Goal: Browse casually: Explore the website without a specific task or goal

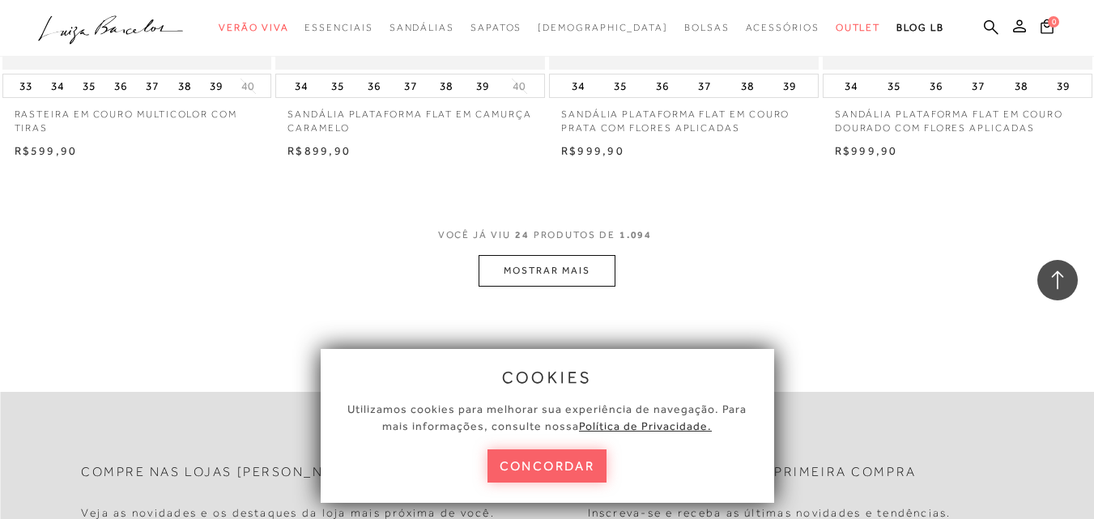
scroll to position [2995, 0]
click at [525, 267] on button "MOSTRAR MAIS" at bounding box center [546, 270] width 136 height 32
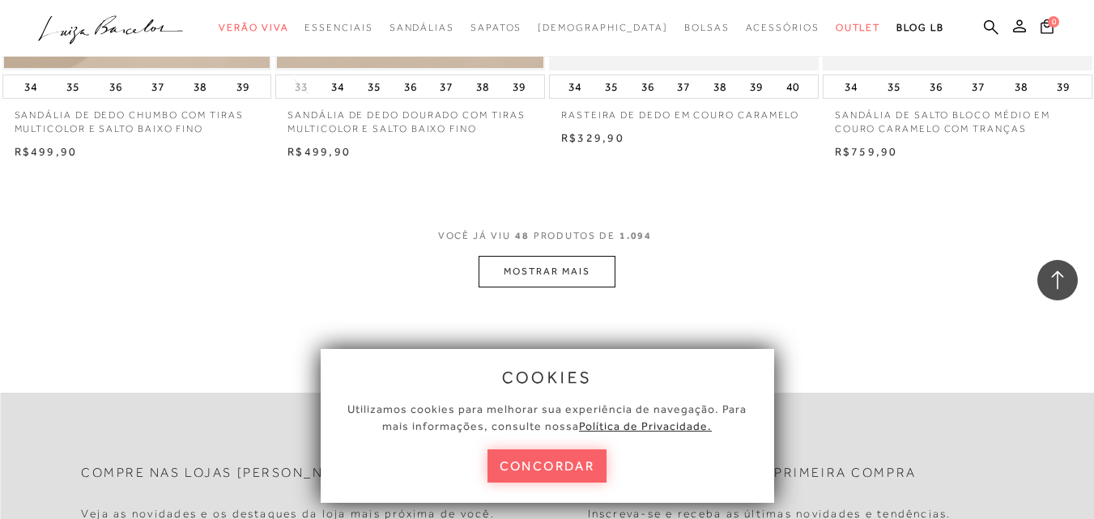
scroll to position [6152, 0]
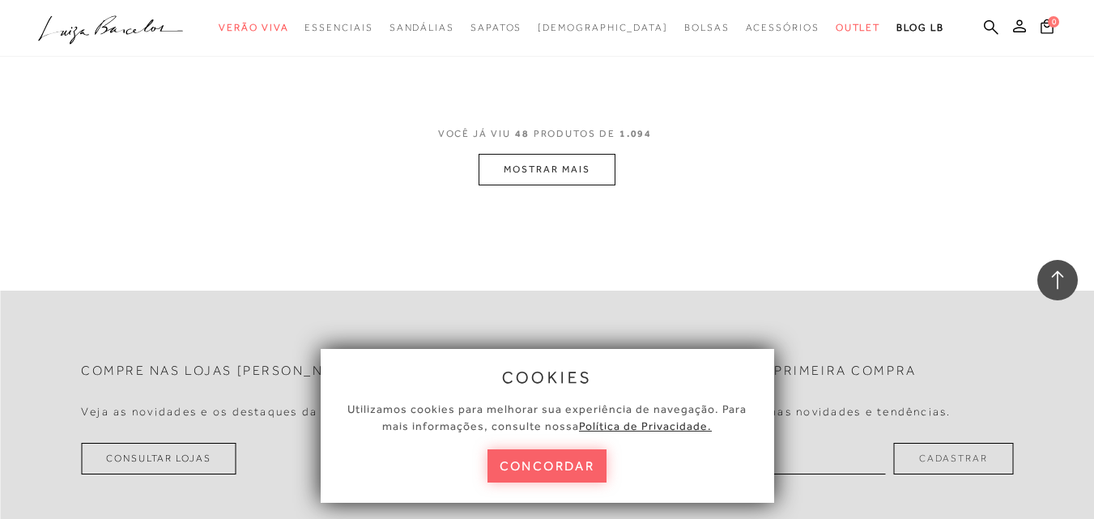
click at [542, 166] on button "MOSTRAR MAIS" at bounding box center [546, 170] width 136 height 32
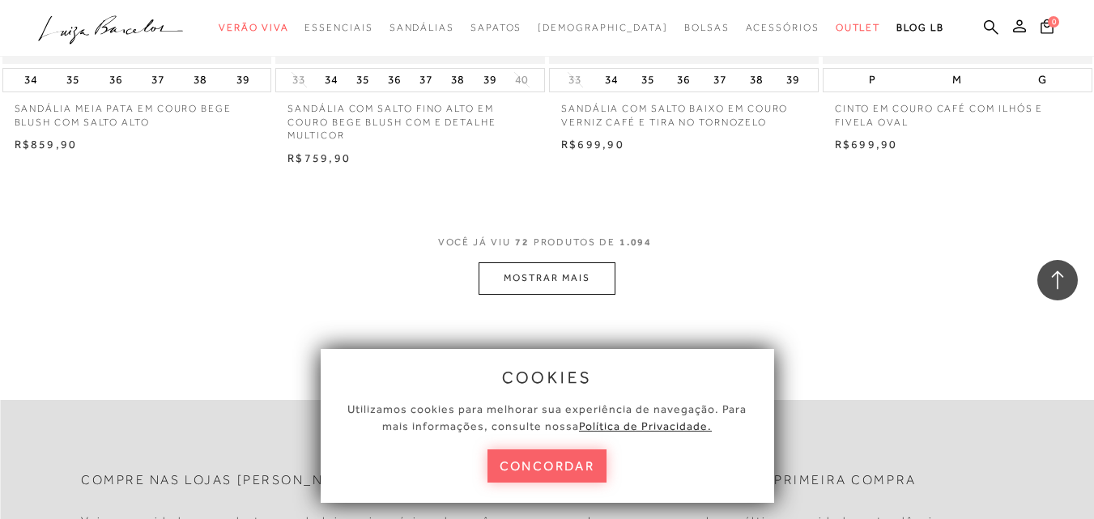
scroll to position [9147, 0]
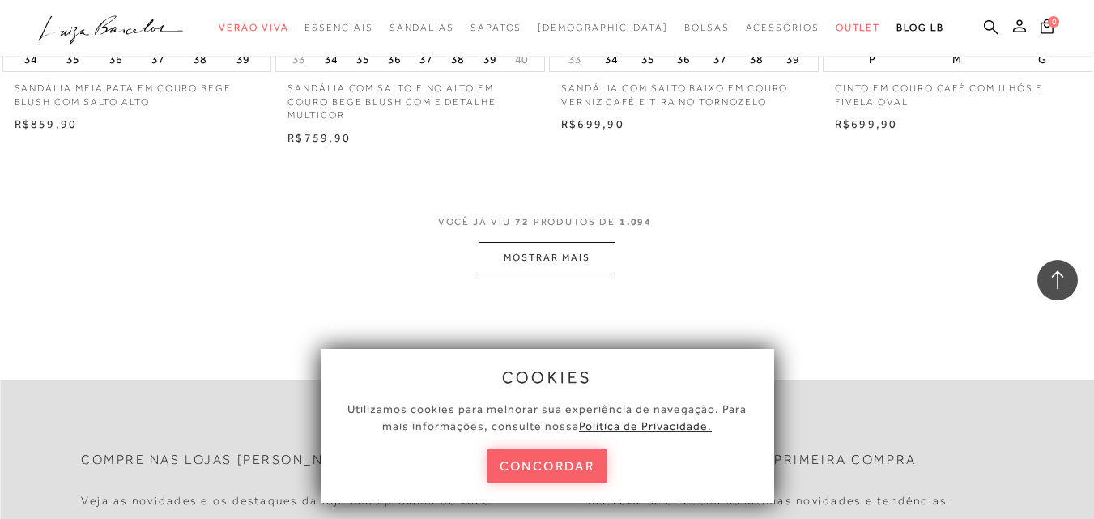
click at [562, 261] on button "MOSTRAR MAIS" at bounding box center [546, 258] width 136 height 32
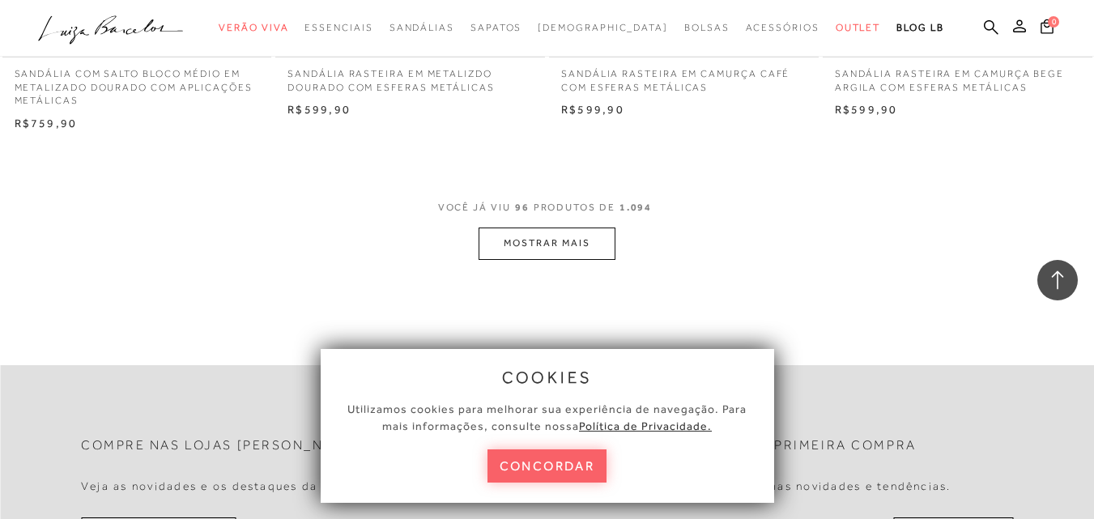
scroll to position [12304, 0]
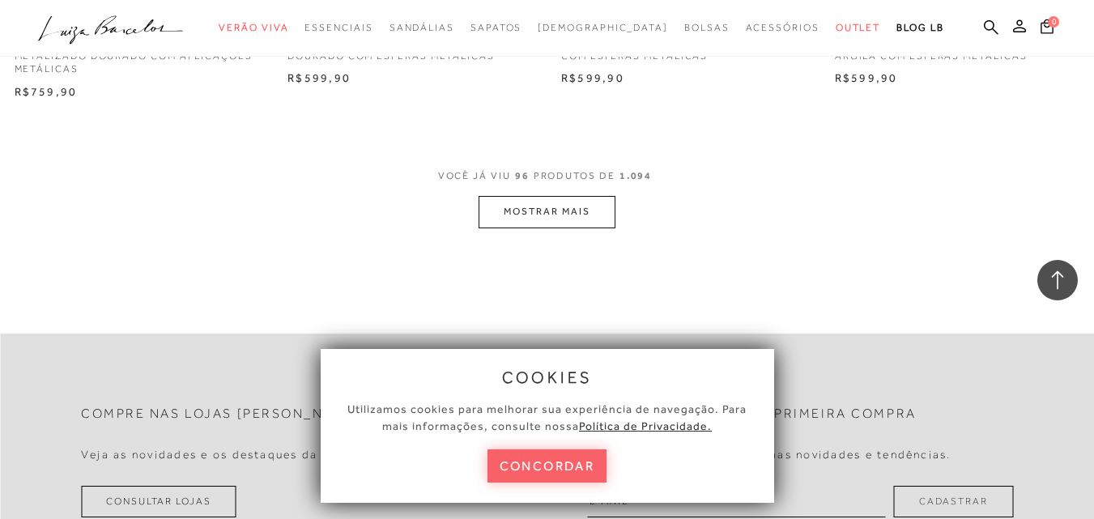
click at [537, 196] on button "MOSTRAR MAIS" at bounding box center [546, 212] width 136 height 32
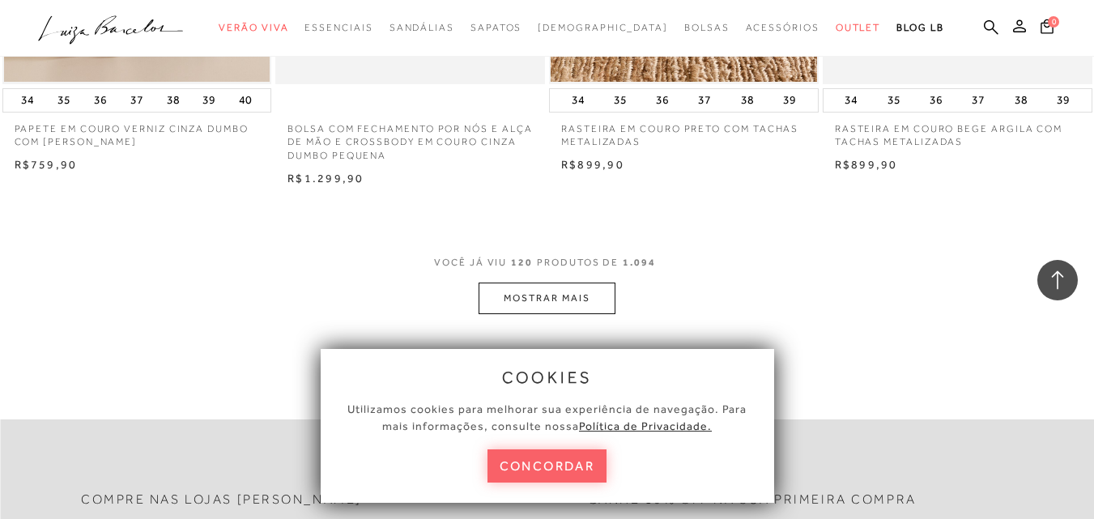
scroll to position [15380, 0]
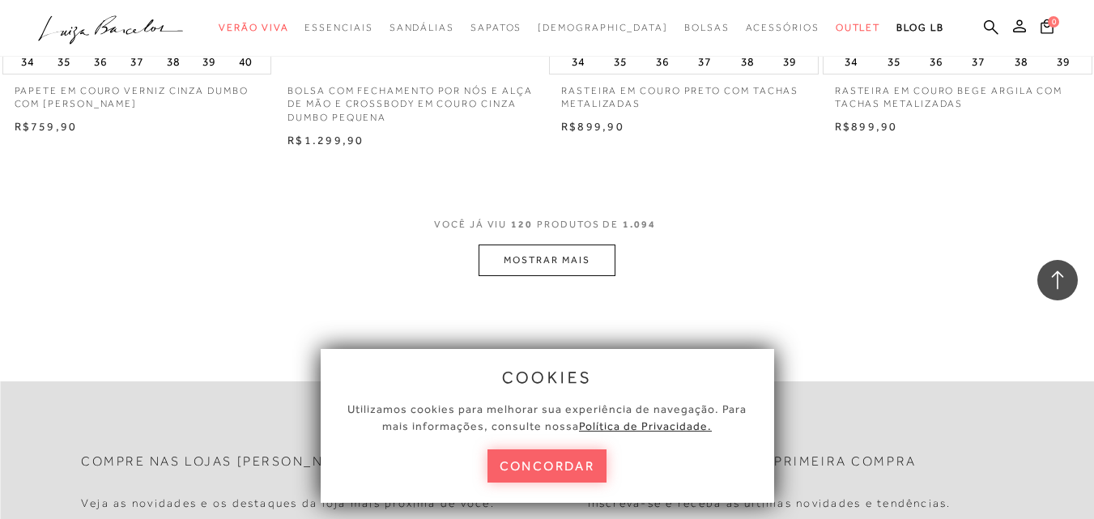
click at [524, 244] on button "MOSTRAR MAIS" at bounding box center [546, 260] width 136 height 32
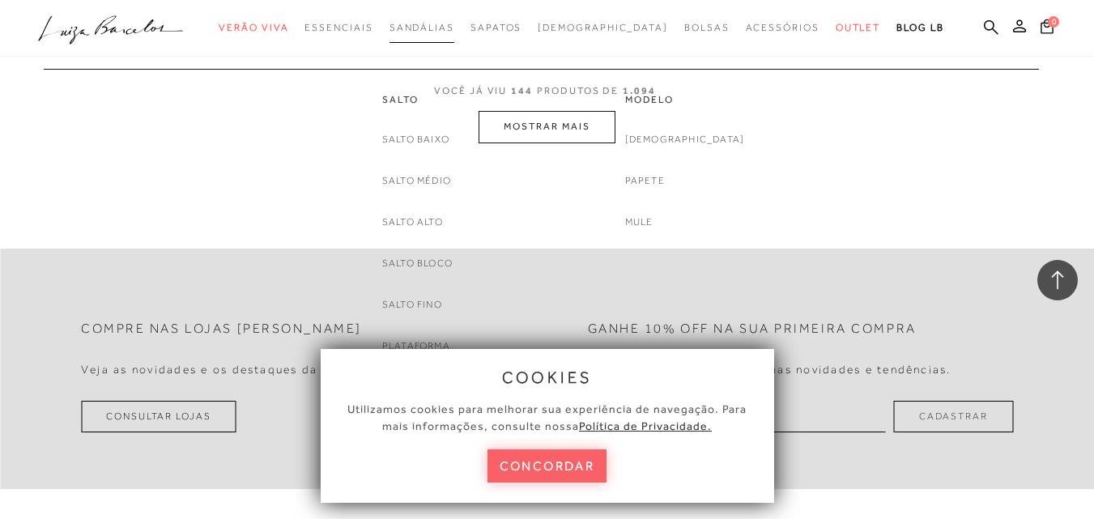
scroll to position [18618, 0]
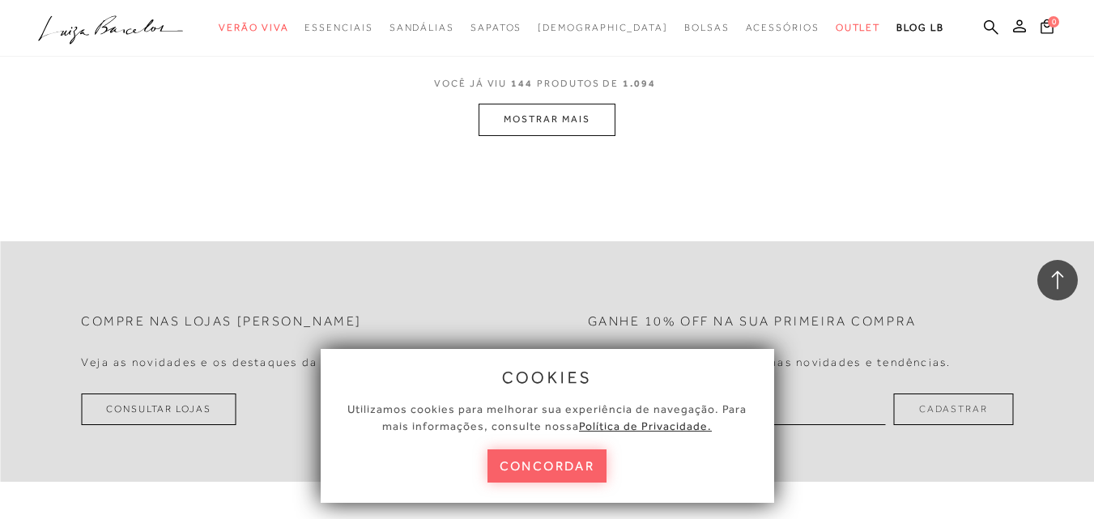
click at [555, 104] on button "MOSTRAR MAIS" at bounding box center [546, 120] width 136 height 32
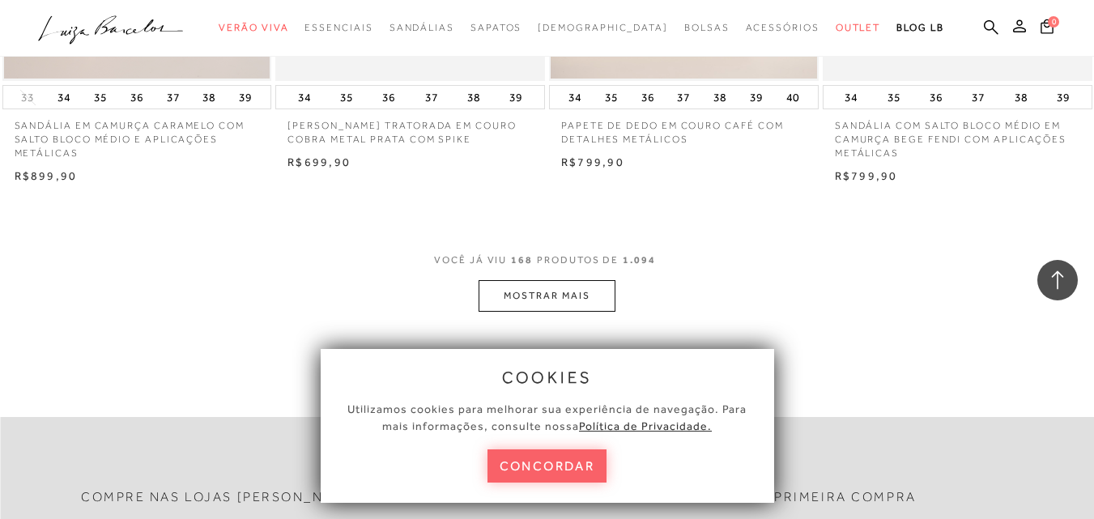
scroll to position [21600, 0]
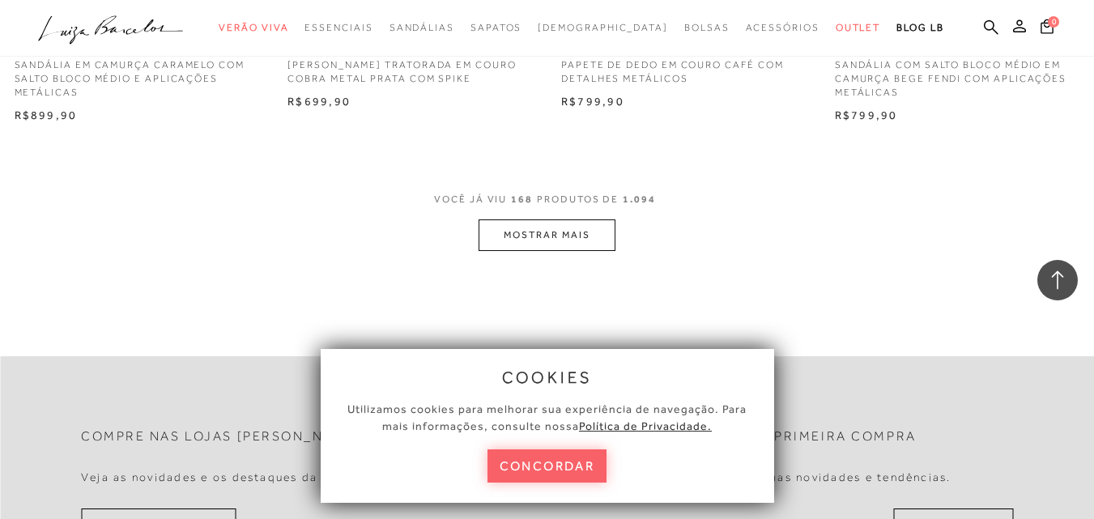
click at [544, 219] on button "MOSTRAR MAIS" at bounding box center [546, 235] width 136 height 32
click at [533, 460] on button "concordar" at bounding box center [547, 465] width 120 height 33
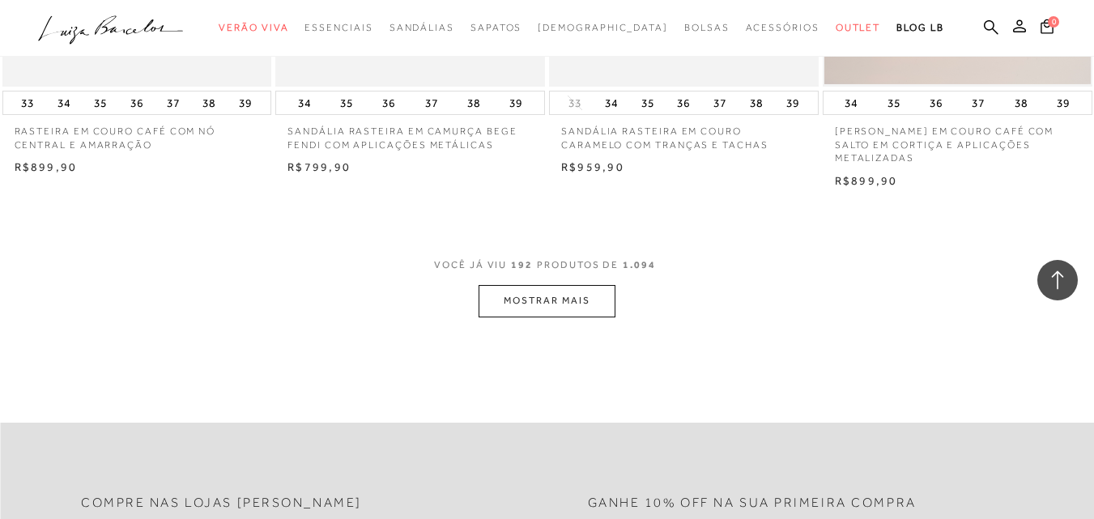
scroll to position [24514, 0]
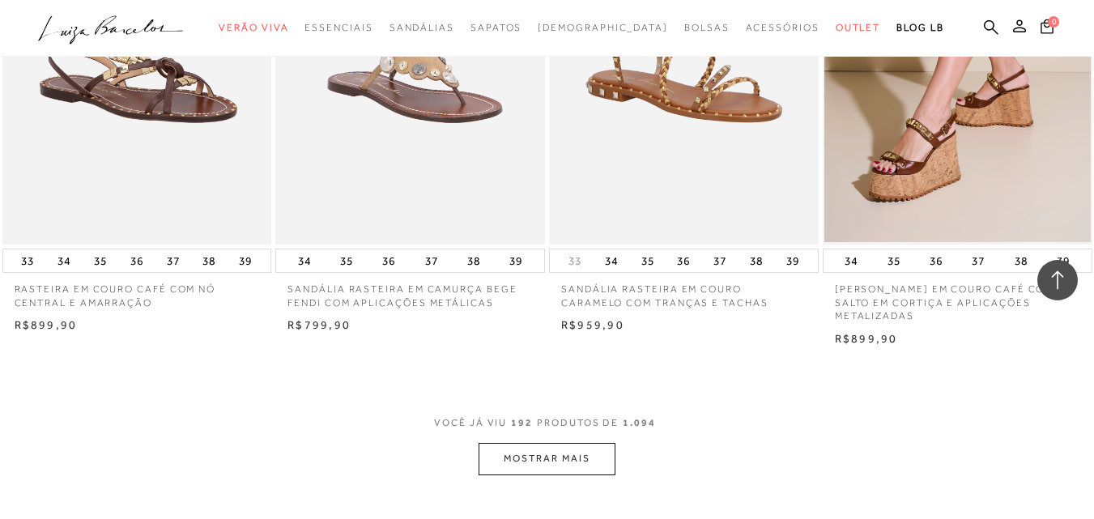
click at [539, 443] on button "MOSTRAR MAIS" at bounding box center [546, 459] width 136 height 32
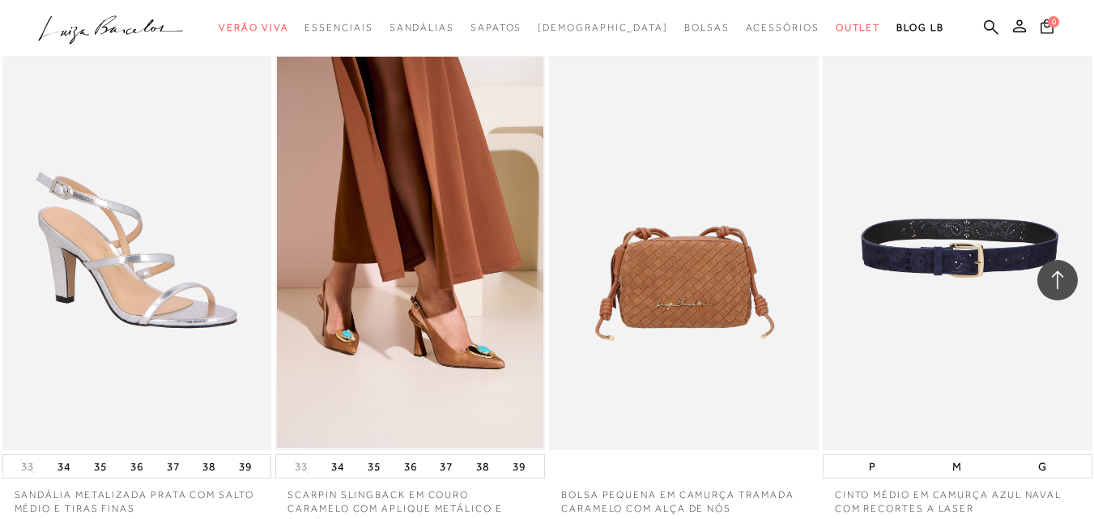
scroll to position [27671, 0]
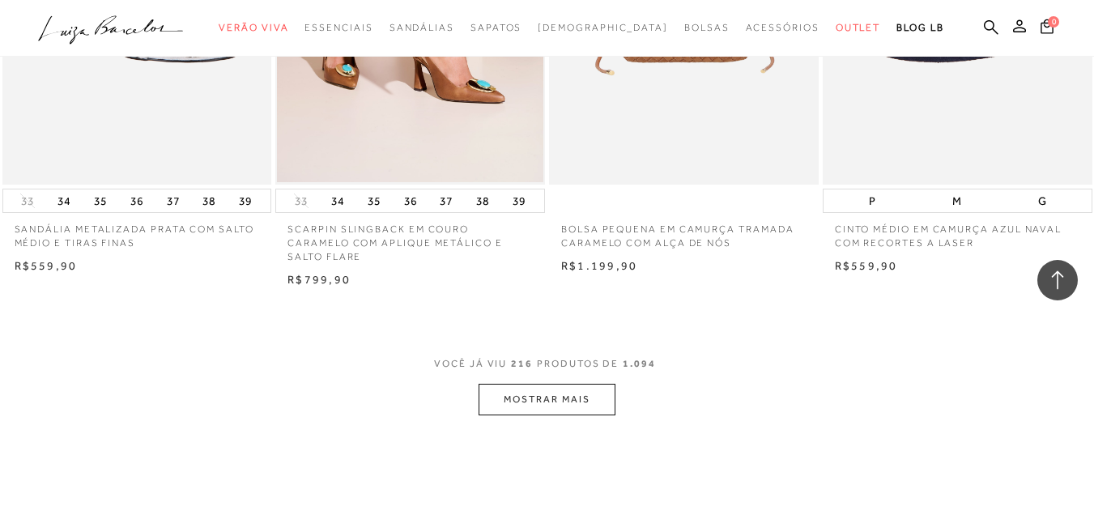
click at [525, 384] on button "MOSTRAR MAIS" at bounding box center [546, 400] width 136 height 32
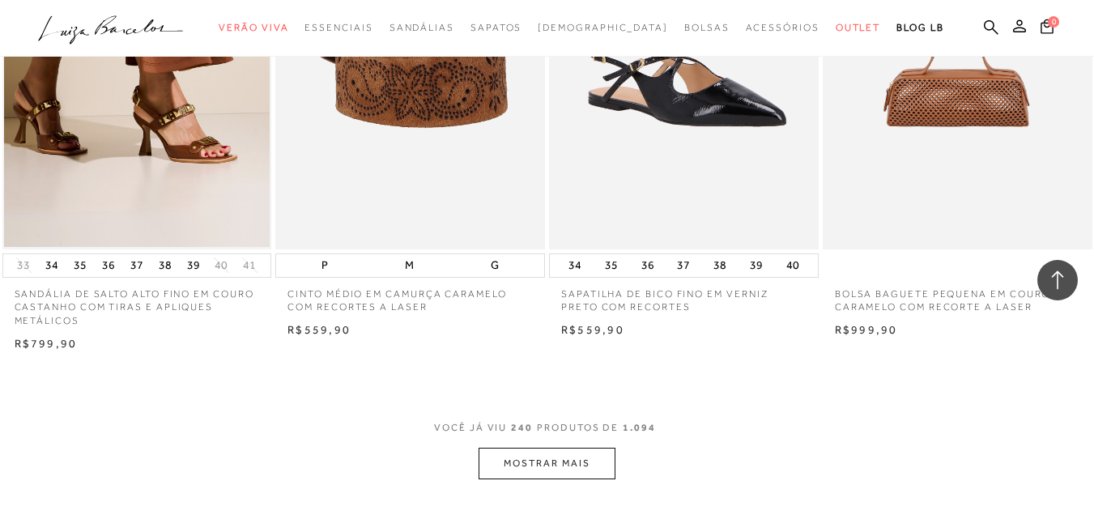
scroll to position [30747, 0]
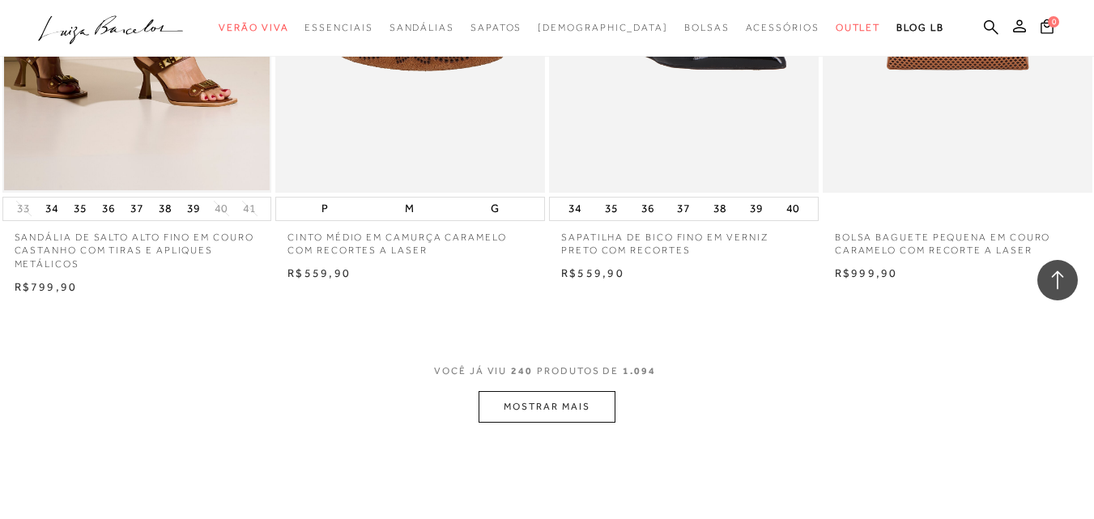
click at [551, 391] on button "MOSTRAR MAIS" at bounding box center [546, 407] width 136 height 32
